Goal: Find specific page/section: Find specific page/section

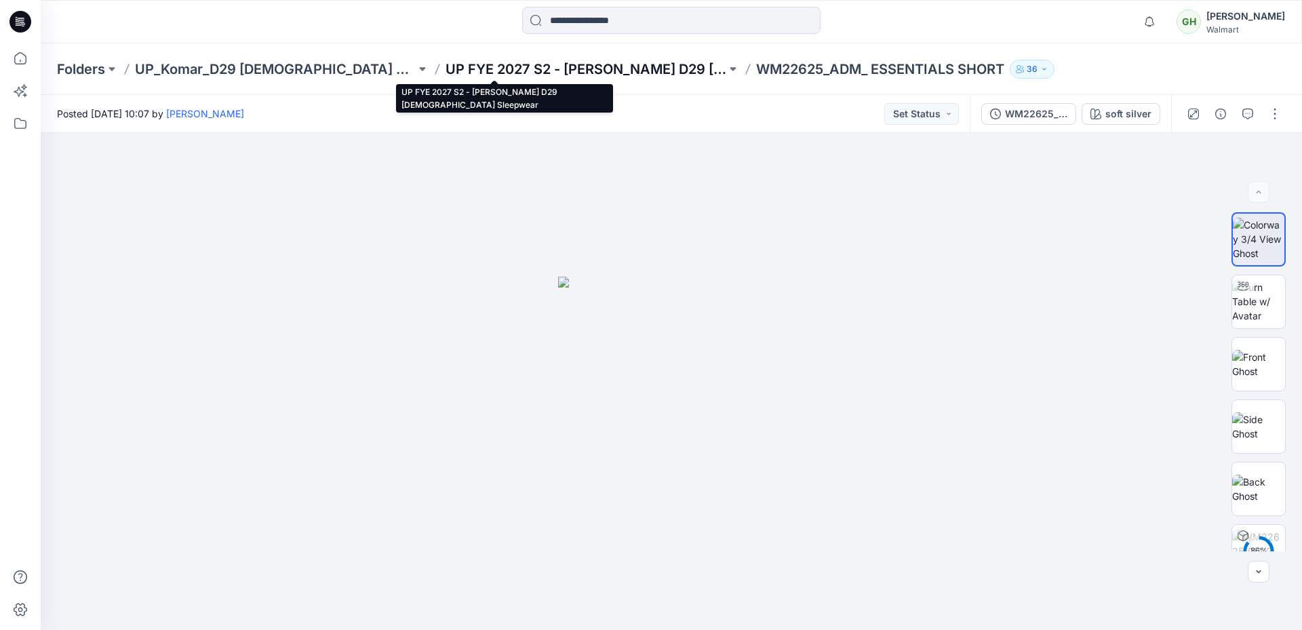
click at [446, 69] on p "UP FYE 2027 S2 - [PERSON_NAME] D29 [DEMOGRAPHIC_DATA] Sleepwear" at bounding box center [586, 69] width 281 height 19
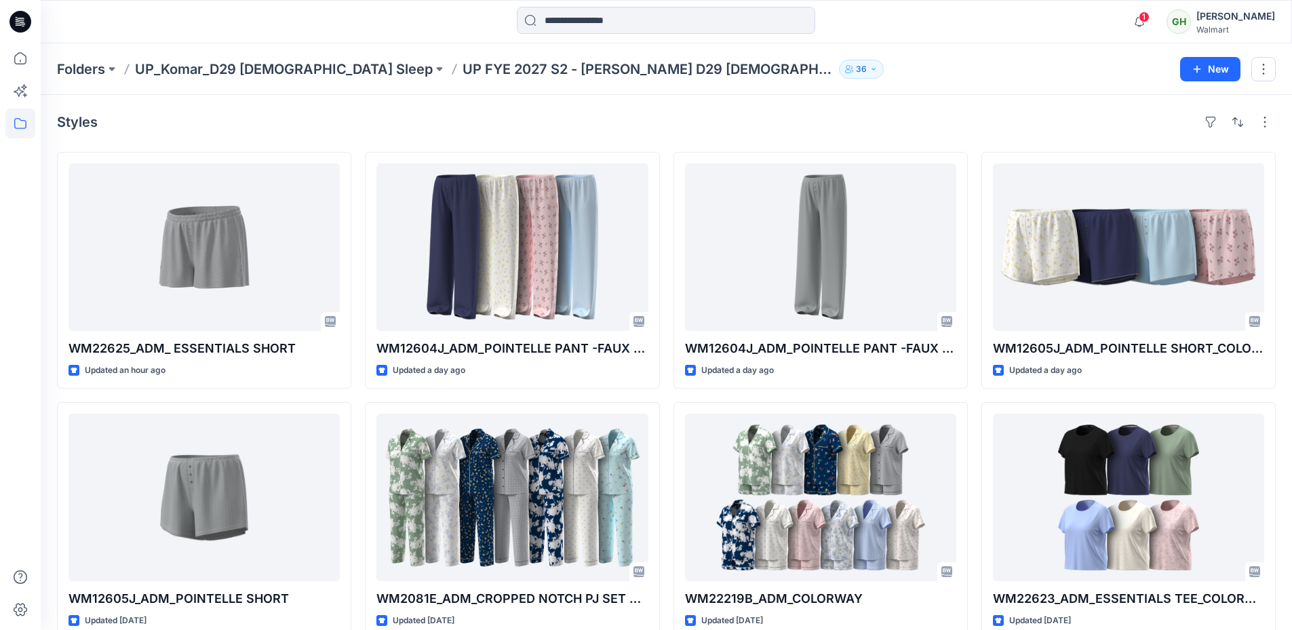
click at [463, 64] on p "UP FYE 2027 S2 - [PERSON_NAME] D29 [DEMOGRAPHIC_DATA] Sleepwear" at bounding box center [648, 69] width 371 height 19
